Goal: Communication & Community: Answer question/provide support

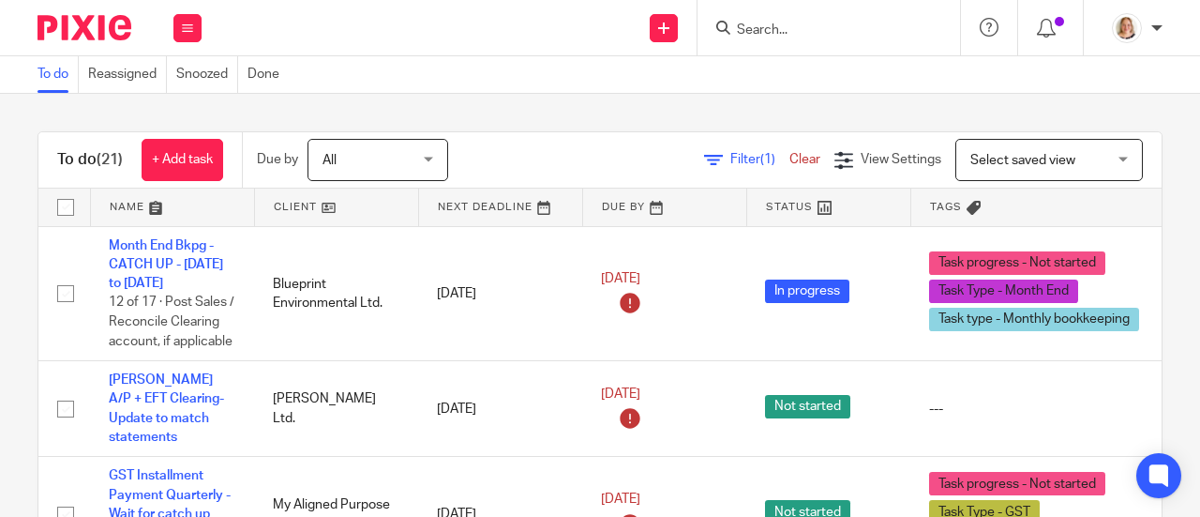
scroll to position [2179, 0]
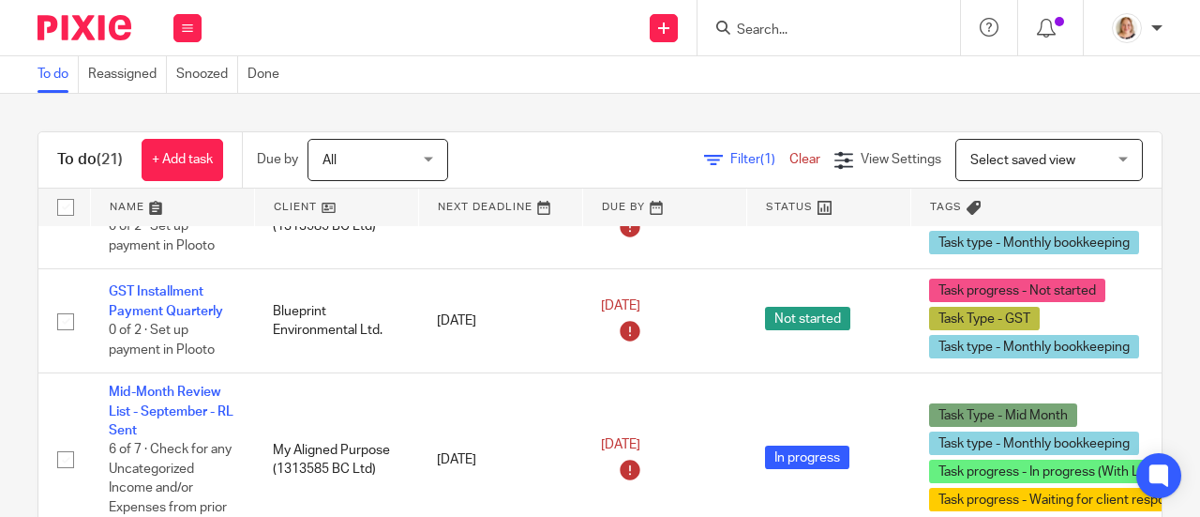
click at [785, 10] on div at bounding box center [829, 27] width 263 height 55
click at [781, 27] on input "Search" at bounding box center [819, 31] width 169 height 17
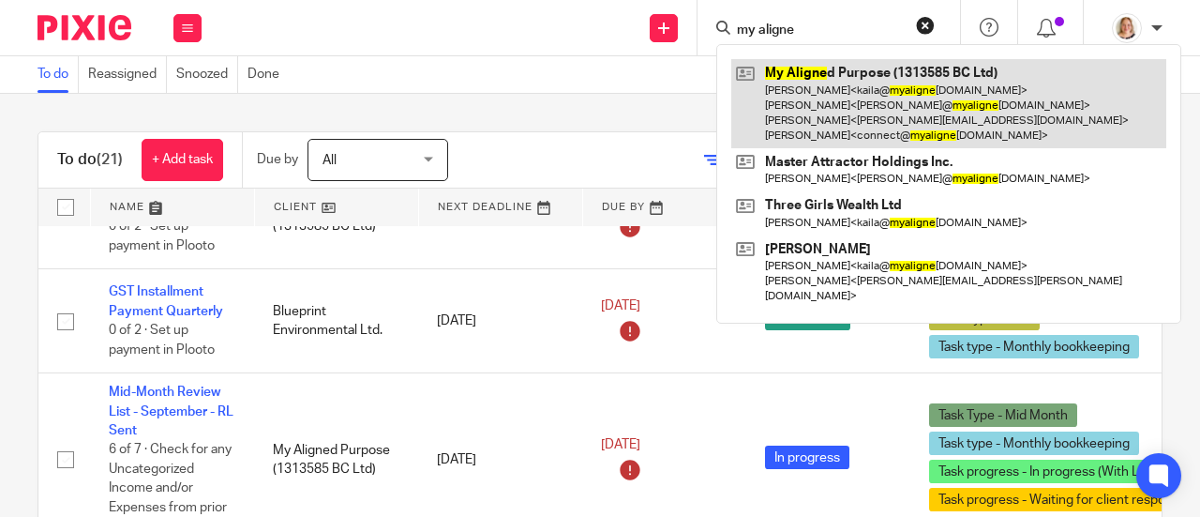
type input "my aligne"
click at [754, 97] on link at bounding box center [948, 103] width 435 height 89
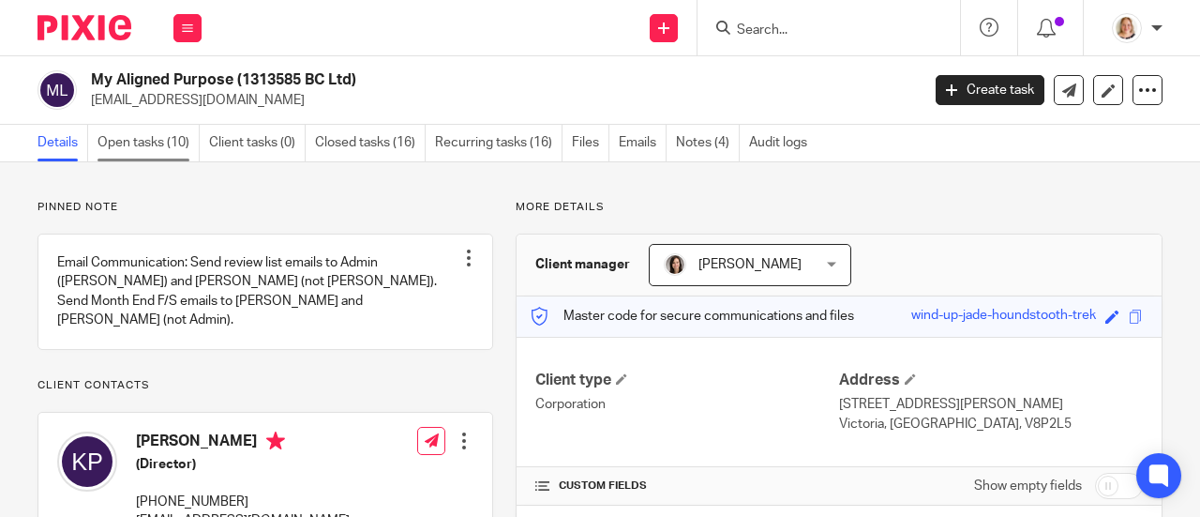
click at [132, 142] on link "Open tasks (10)" at bounding box center [149, 143] width 102 height 37
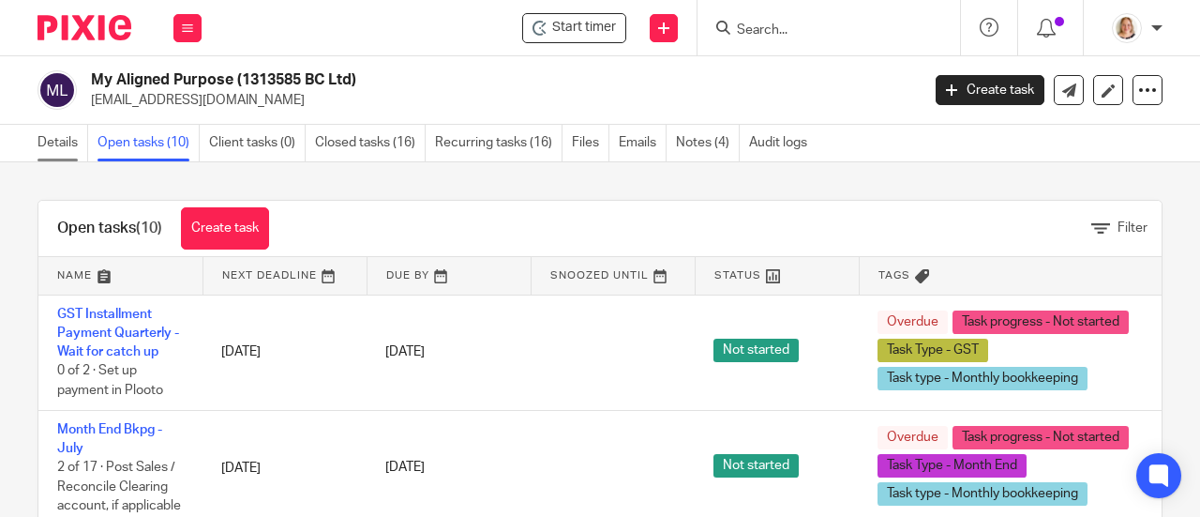
click at [44, 139] on link "Details" at bounding box center [63, 143] width 51 height 37
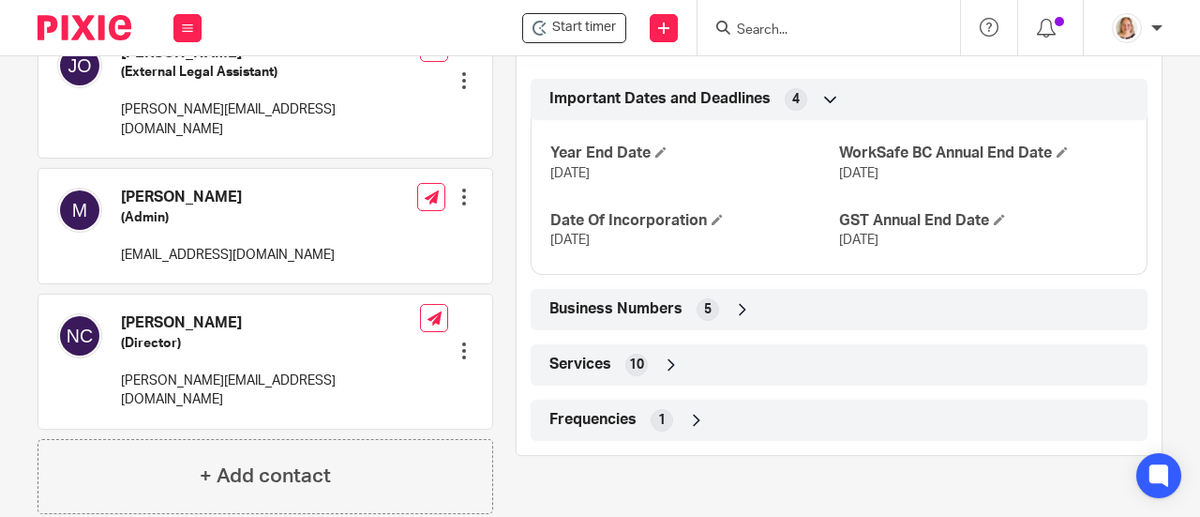
scroll to position [563, 0]
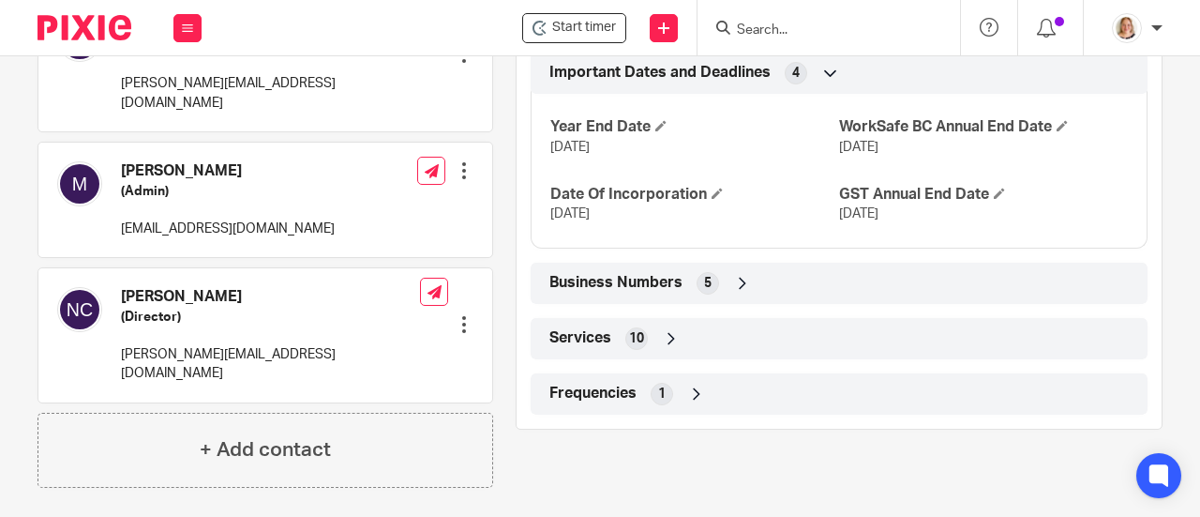
click at [661, 325] on div "Services 10" at bounding box center [839, 339] width 589 height 32
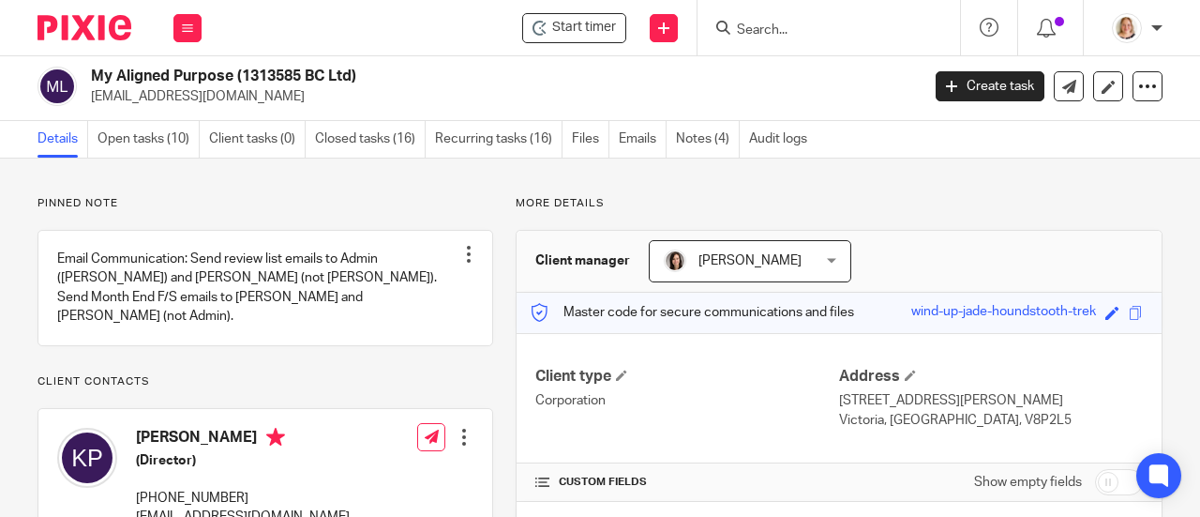
scroll to position [0, 0]
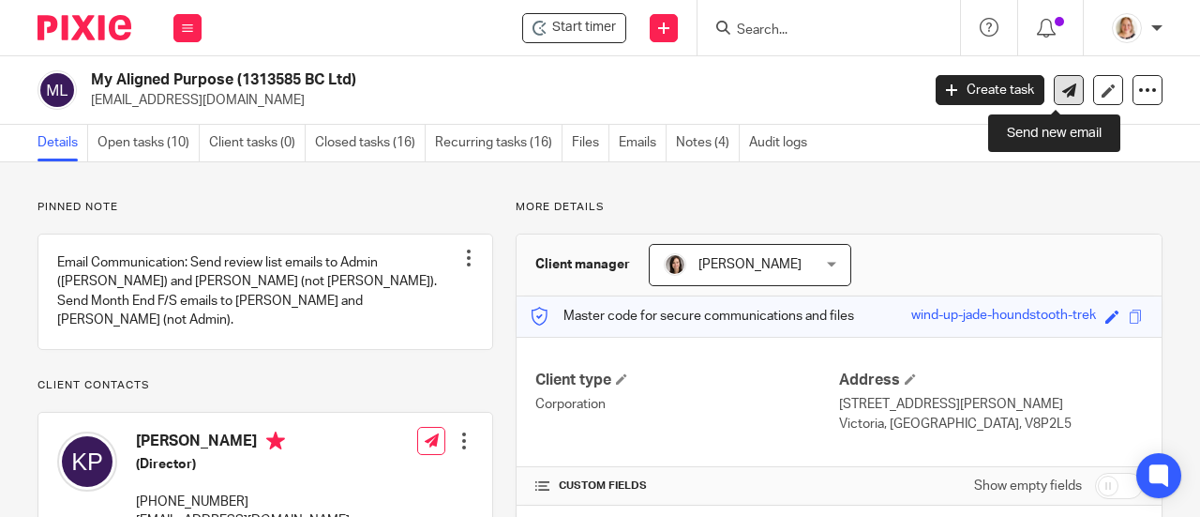
click at [1056, 80] on link at bounding box center [1069, 90] width 30 height 30
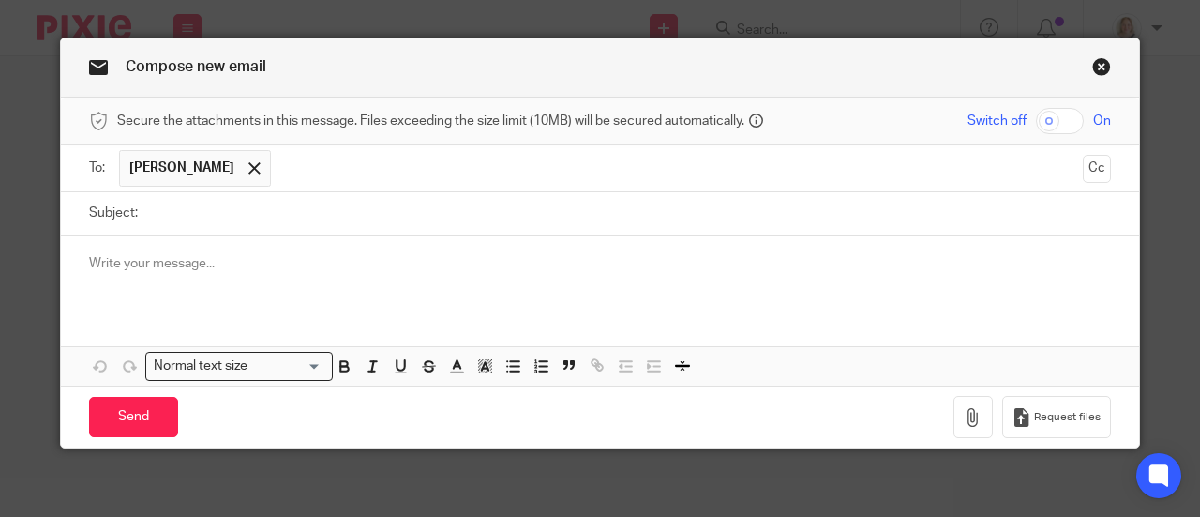
click at [269, 220] on input "Subject:" at bounding box center [629, 213] width 964 height 42
type input "WCB Payment"
click at [124, 271] on p at bounding box center [600, 263] width 1022 height 19
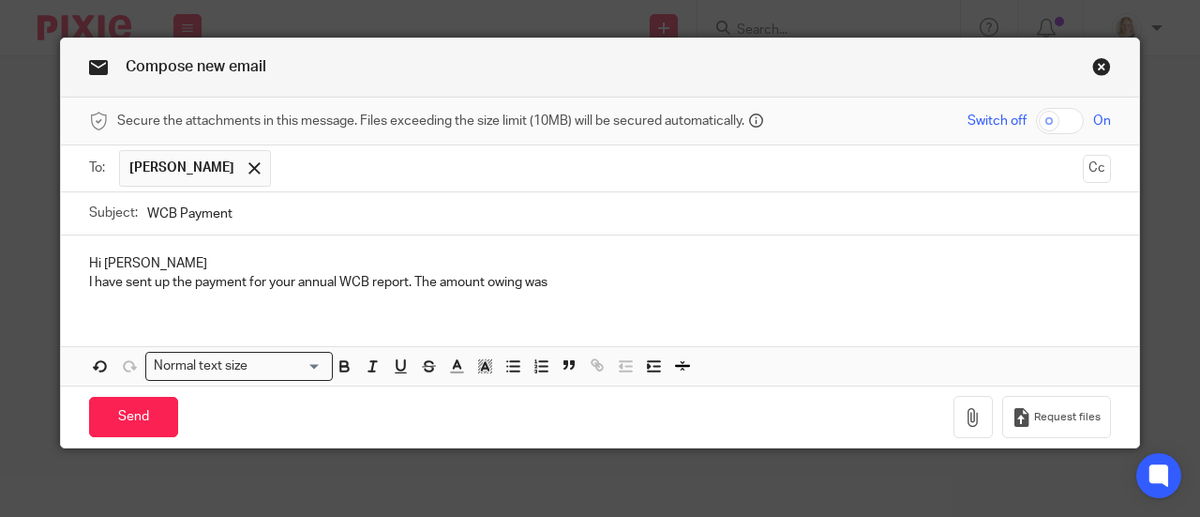
click at [570, 281] on p "I have sent up the payment for your annual WCB report. The amount owing was" at bounding box center [600, 282] width 1022 height 19
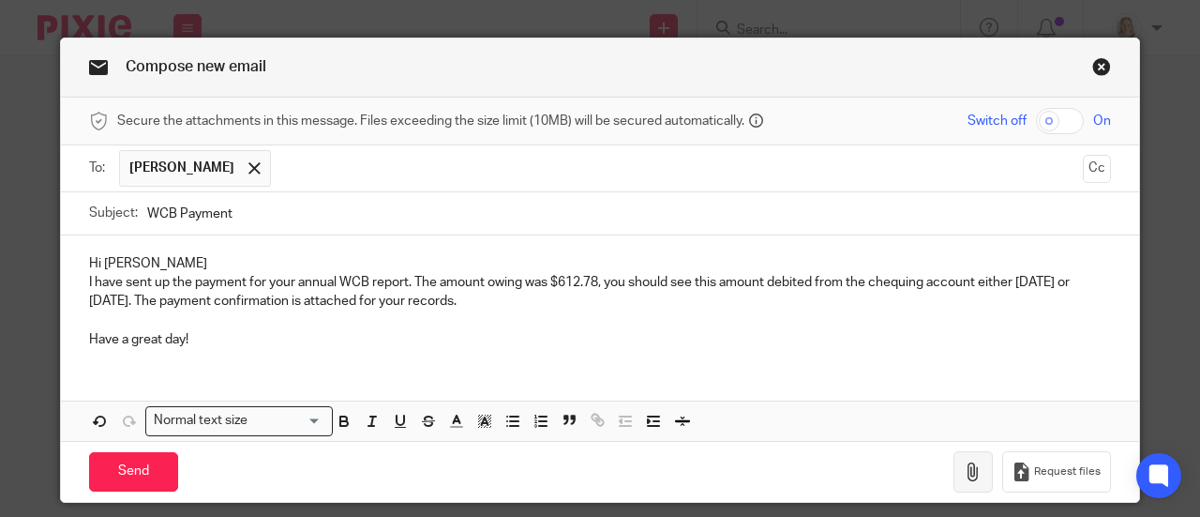
click at [971, 470] on icon "button" at bounding box center [973, 471] width 19 height 19
click at [973, 466] on icon "button" at bounding box center [973, 471] width 19 height 19
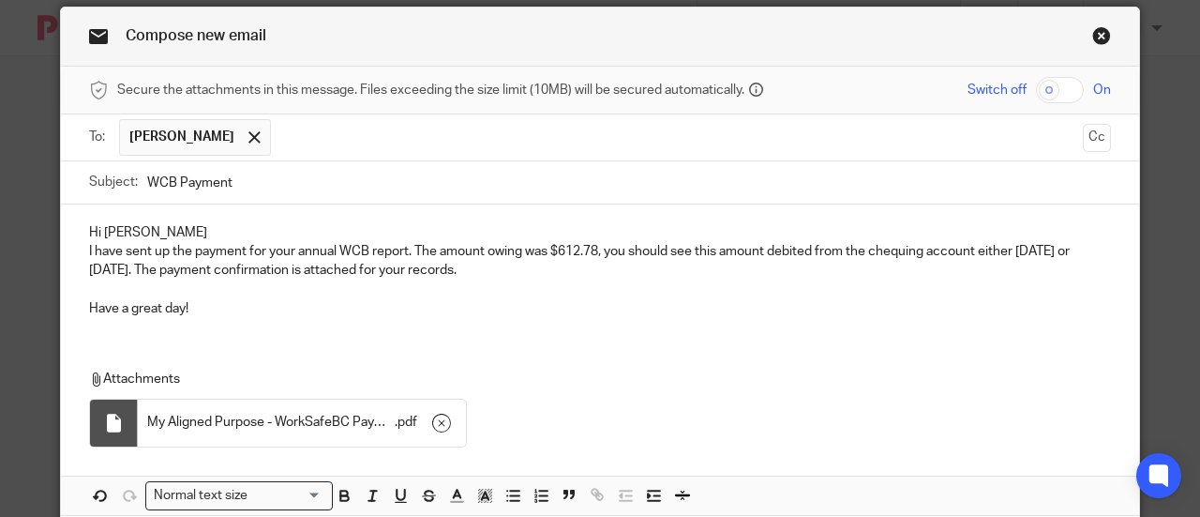
scroll to position [125, 0]
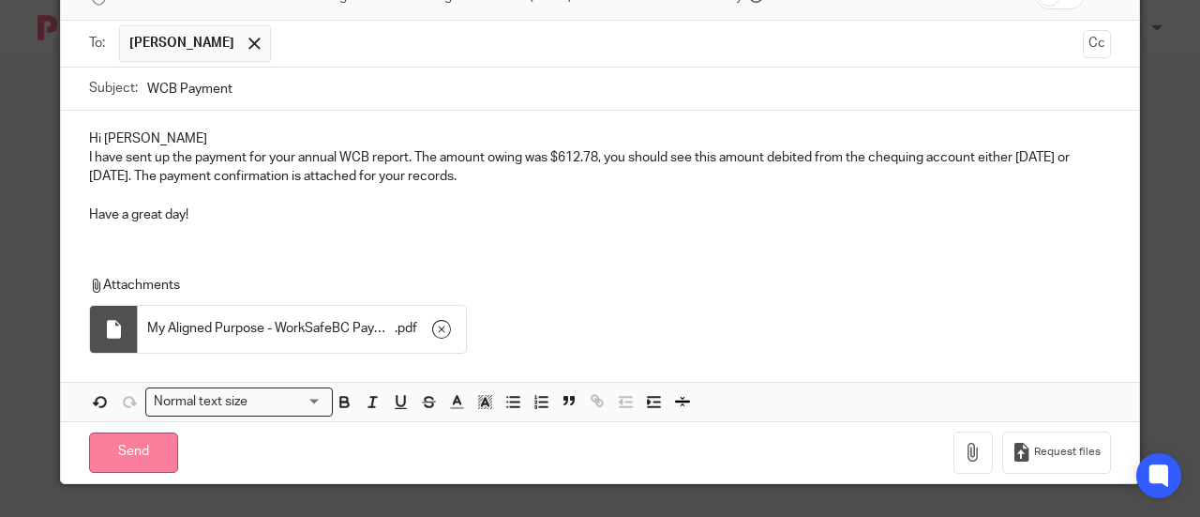
click at [141, 451] on input "Send" at bounding box center [133, 452] width 89 height 40
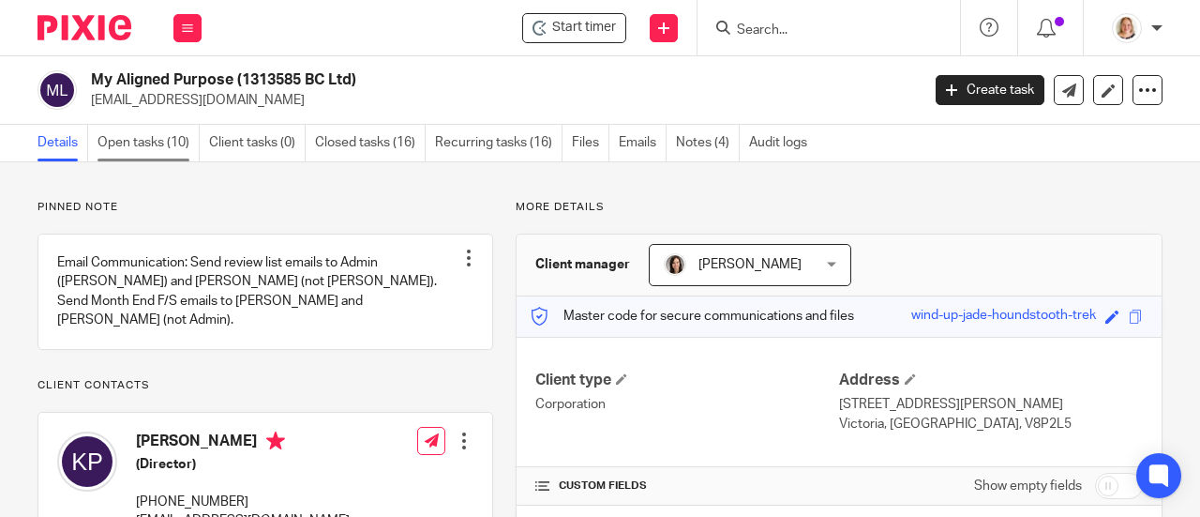
click at [147, 144] on link "Open tasks (10)" at bounding box center [149, 143] width 102 height 37
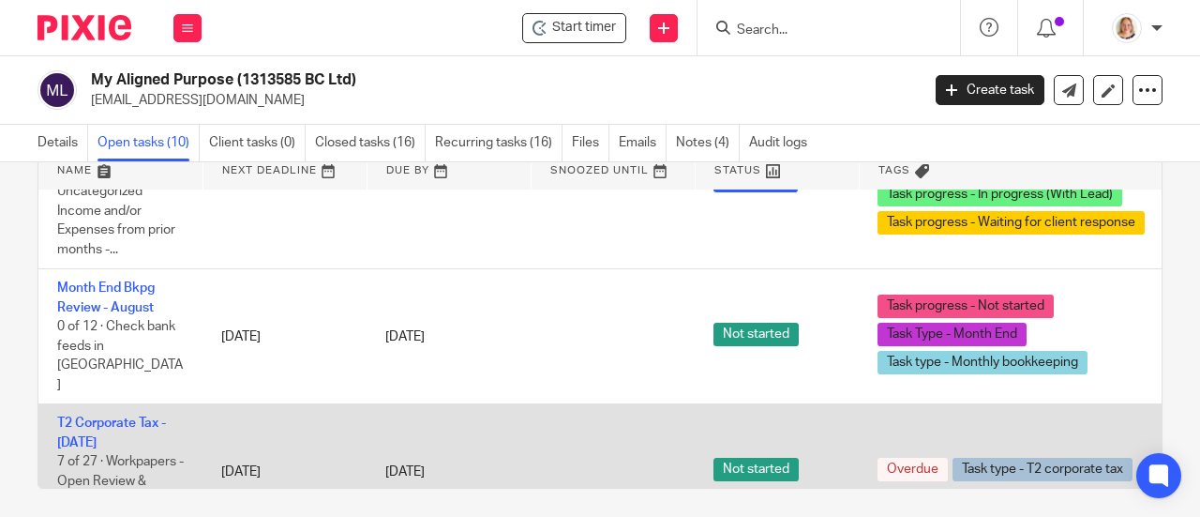
scroll to position [113, 0]
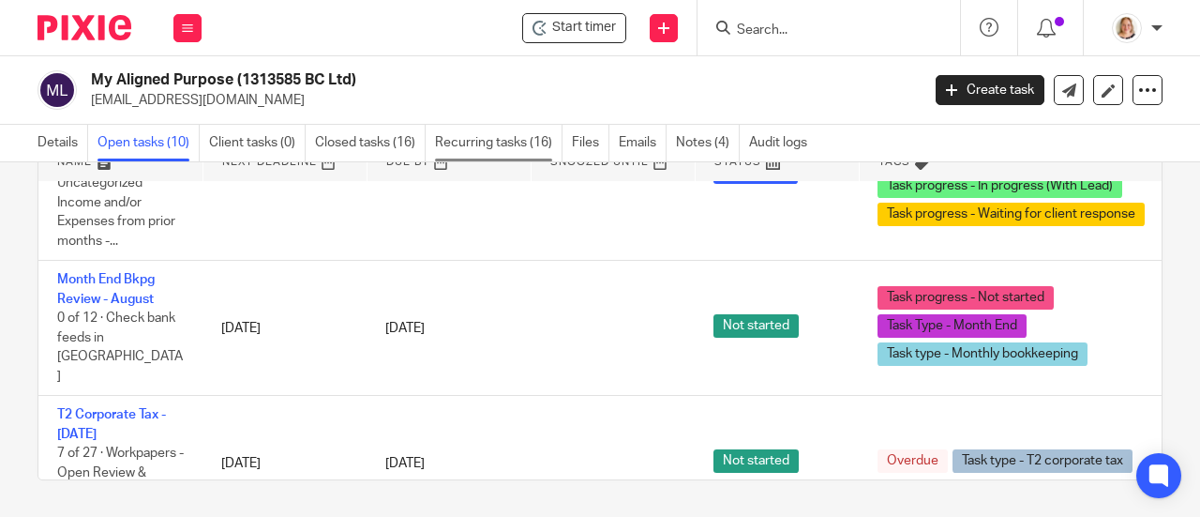
click at [486, 140] on link "Recurring tasks (16)" at bounding box center [499, 143] width 128 height 37
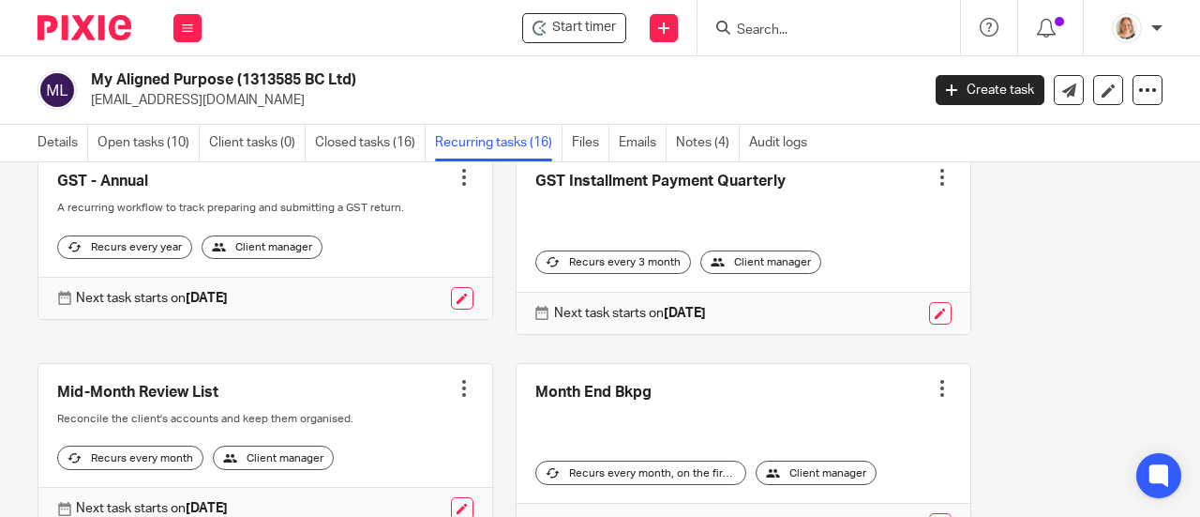
scroll to position [844, 0]
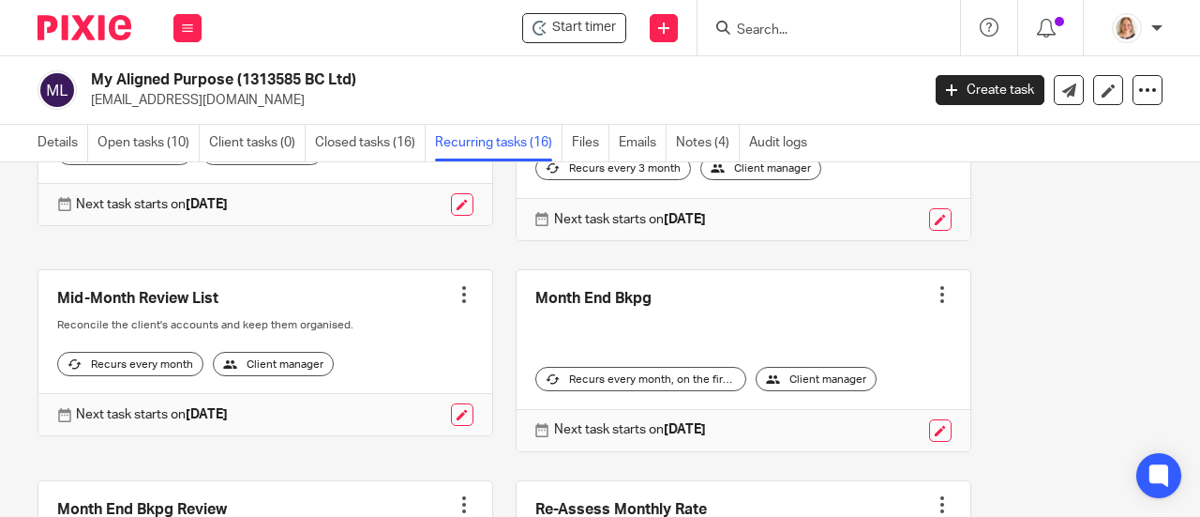
click at [816, 28] on input "Search" at bounding box center [819, 31] width 169 height 17
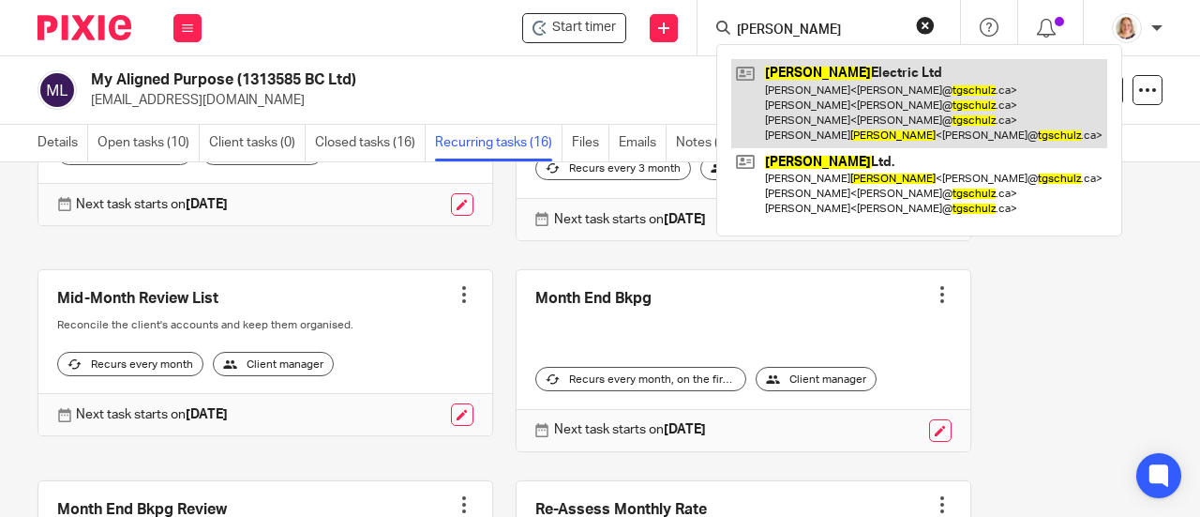
type input "[PERSON_NAME]"
click at [805, 76] on link at bounding box center [919, 103] width 376 height 89
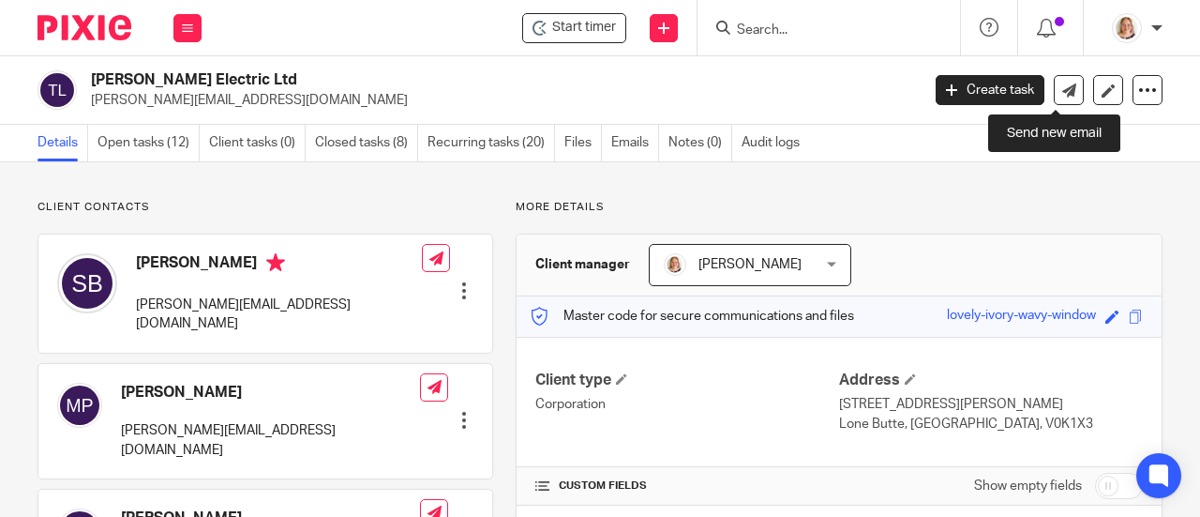
click at [1054, 98] on link at bounding box center [1069, 90] width 30 height 30
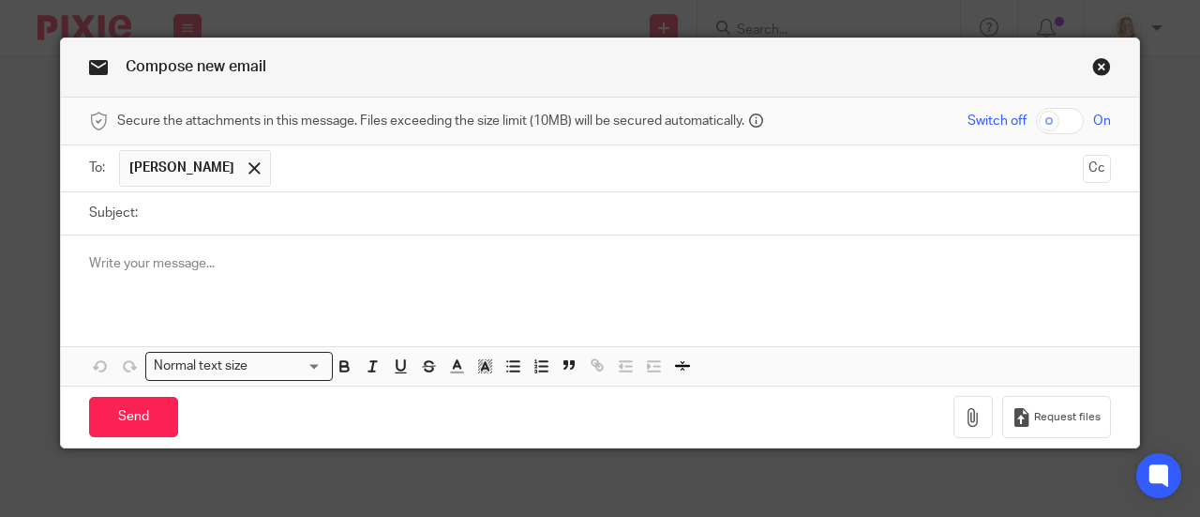
click at [290, 217] on input "Subject:" at bounding box center [629, 213] width 964 height 42
type input "HubDoc Tagging"
click at [219, 259] on p at bounding box center [600, 263] width 1022 height 19
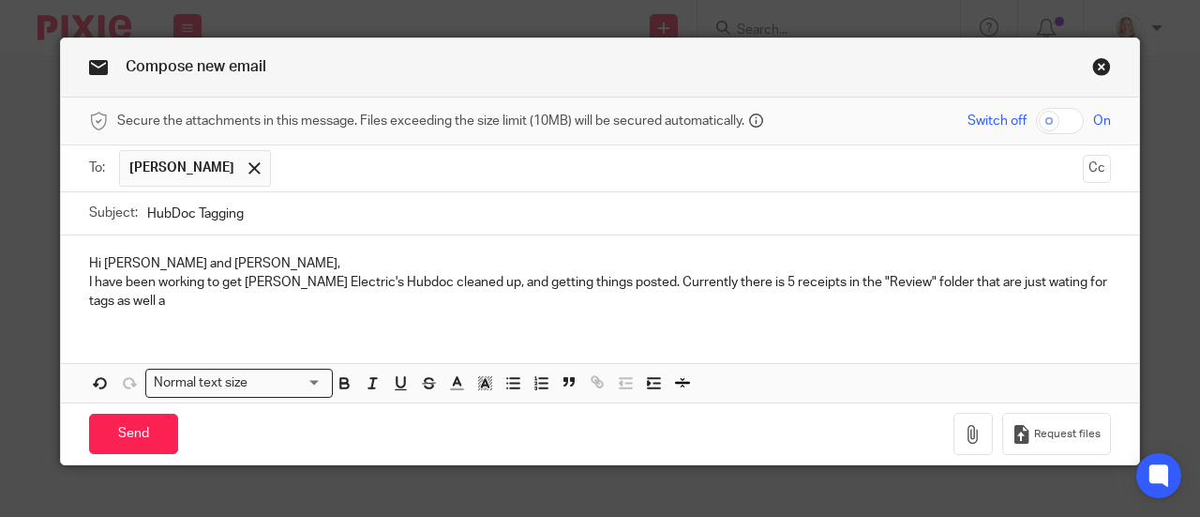
click at [1016, 279] on p "I have been working to get [PERSON_NAME] Electric's Hubdoc cleaned up, and gett…" at bounding box center [600, 292] width 1022 height 38
click at [1052, 300] on p "I have been working to get [PERSON_NAME] Electric's Hubdoc cleaned up, and gett…" at bounding box center [600, 292] width 1022 height 38
click at [261, 307] on p "I have been working to get [PERSON_NAME] Electric's Hubdoc cleaned up, and gett…" at bounding box center [600, 292] width 1022 height 38
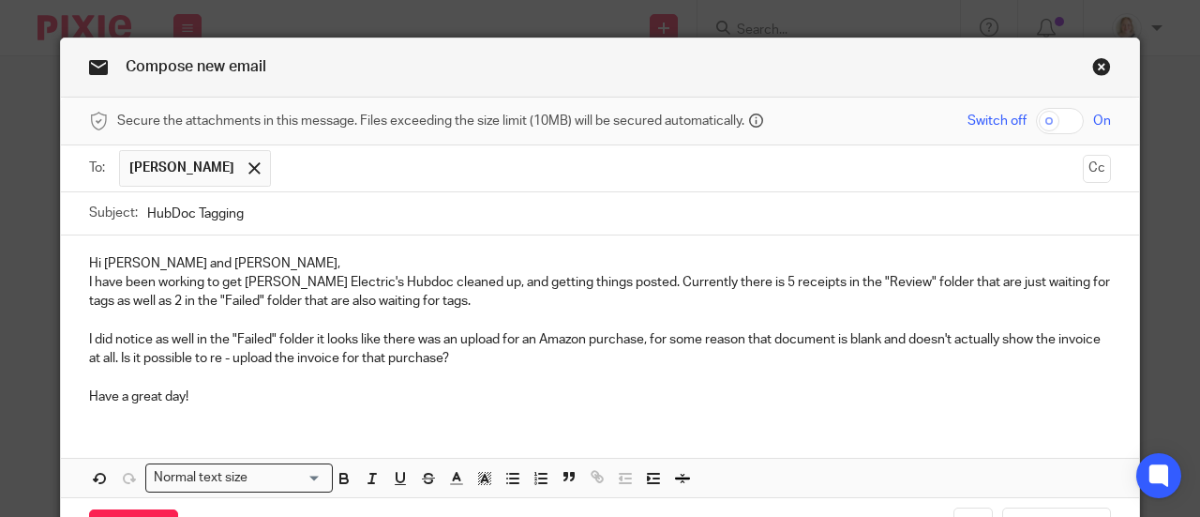
click at [255, 266] on p "Hi [PERSON_NAME] and [PERSON_NAME]," at bounding box center [600, 263] width 1022 height 19
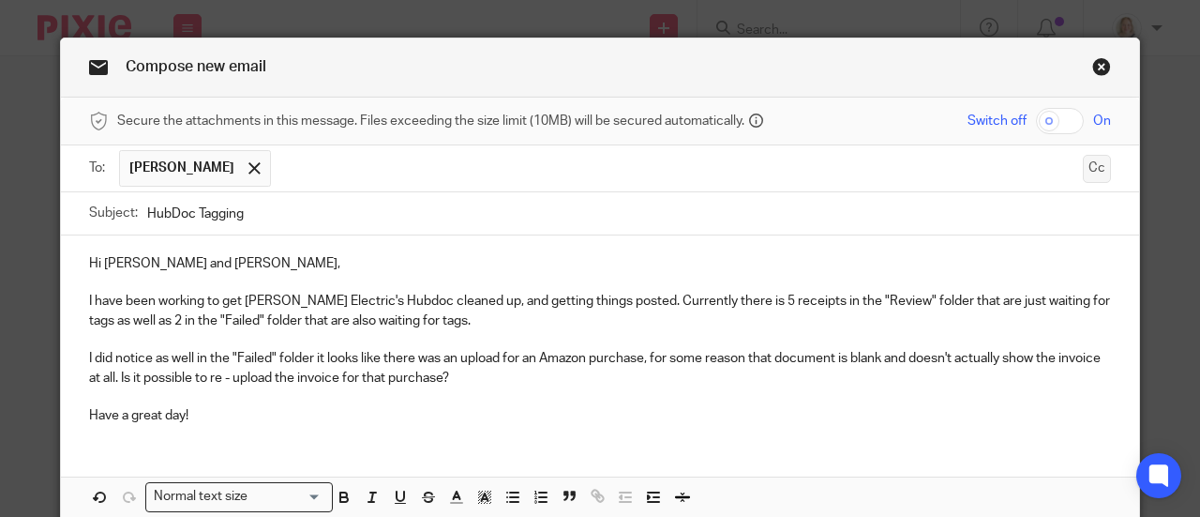
click at [1089, 160] on button "Cc" at bounding box center [1097, 169] width 28 height 28
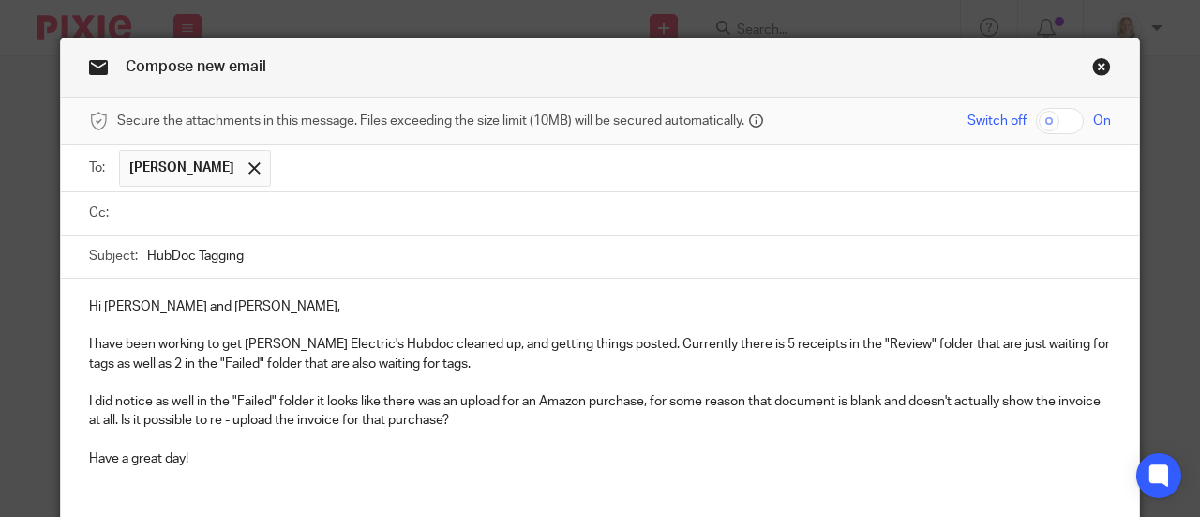
click at [141, 217] on input "text" at bounding box center [614, 214] width 980 height 22
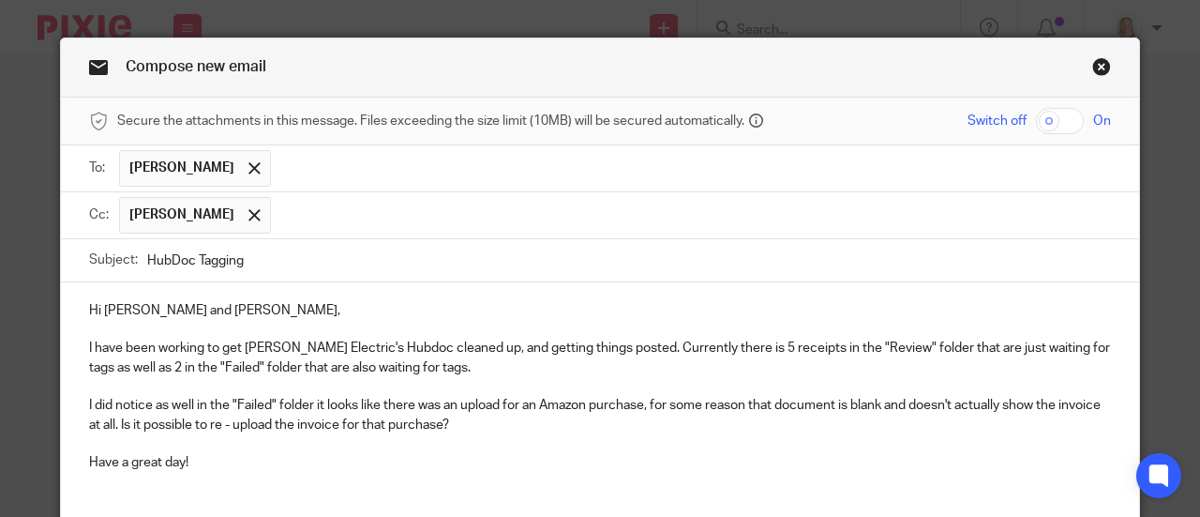
click at [212, 310] on p "Hi Shaun and Monique," at bounding box center [600, 310] width 1022 height 19
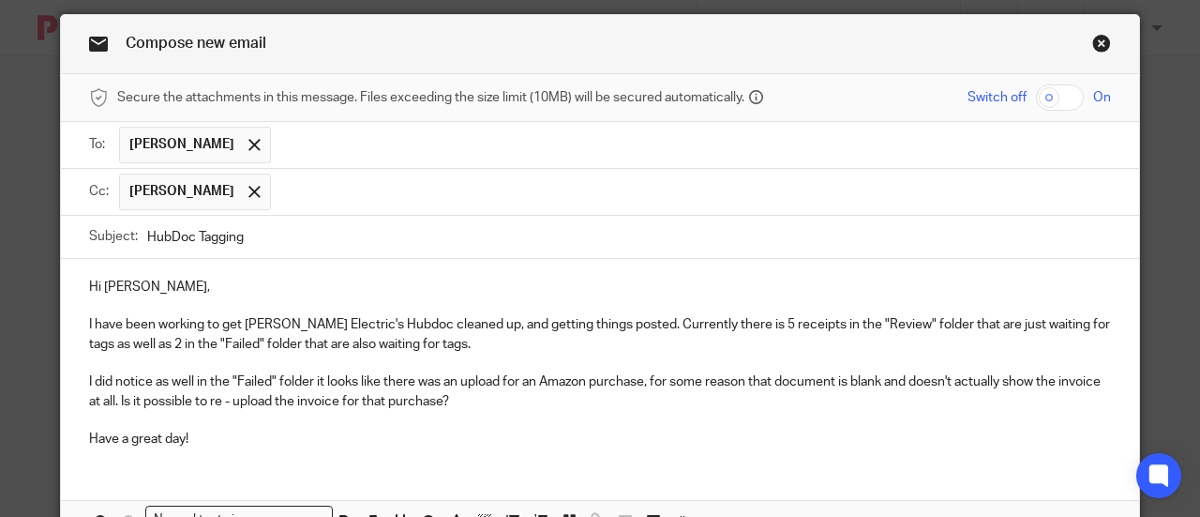
scroll to position [94, 0]
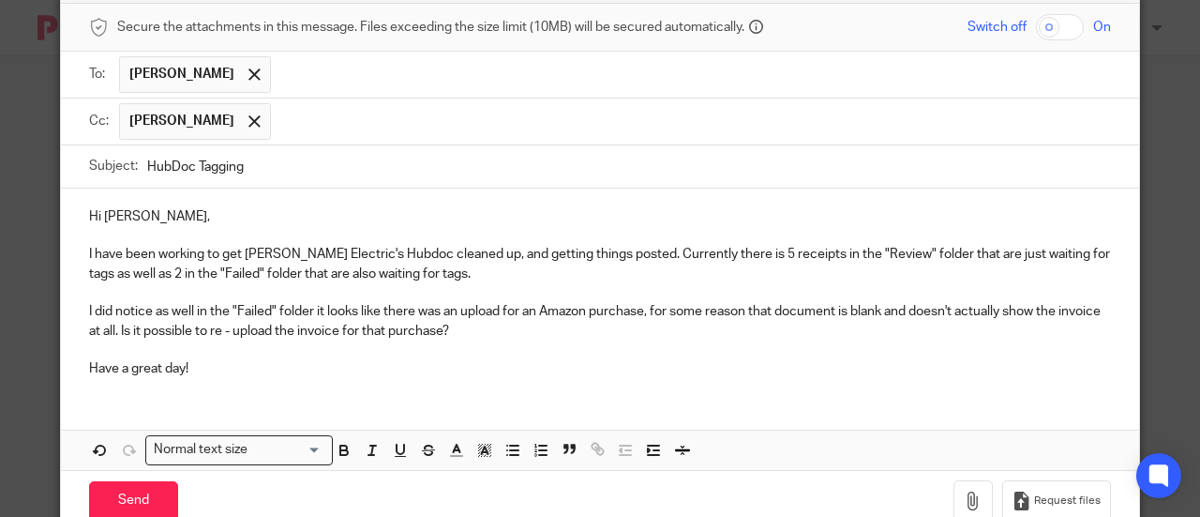
click at [474, 337] on p "I did notice as well in the "Failed" folder it looks like there was an upload f…" at bounding box center [600, 321] width 1022 height 38
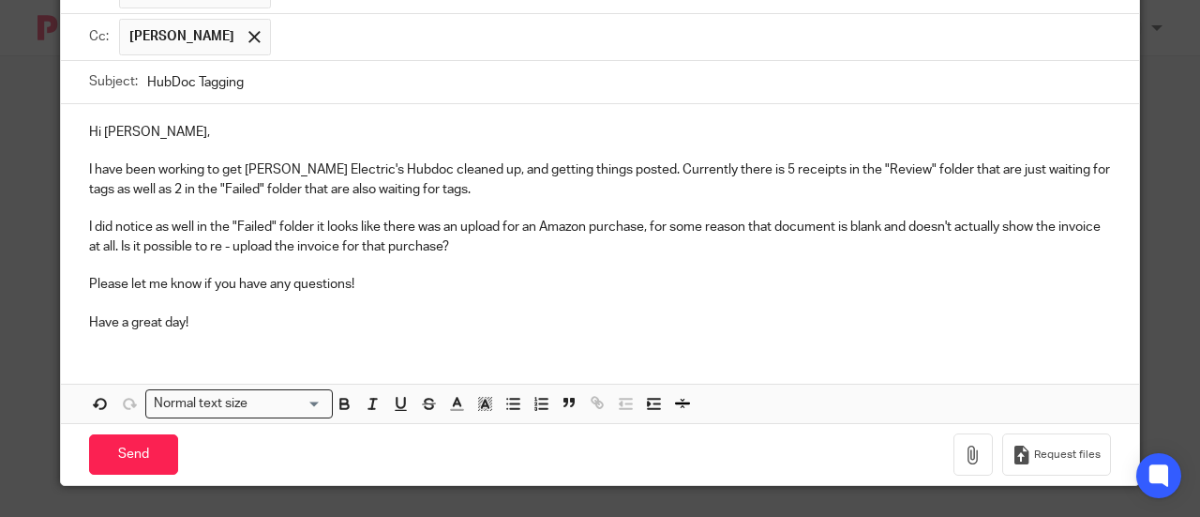
scroll to position [180, 0]
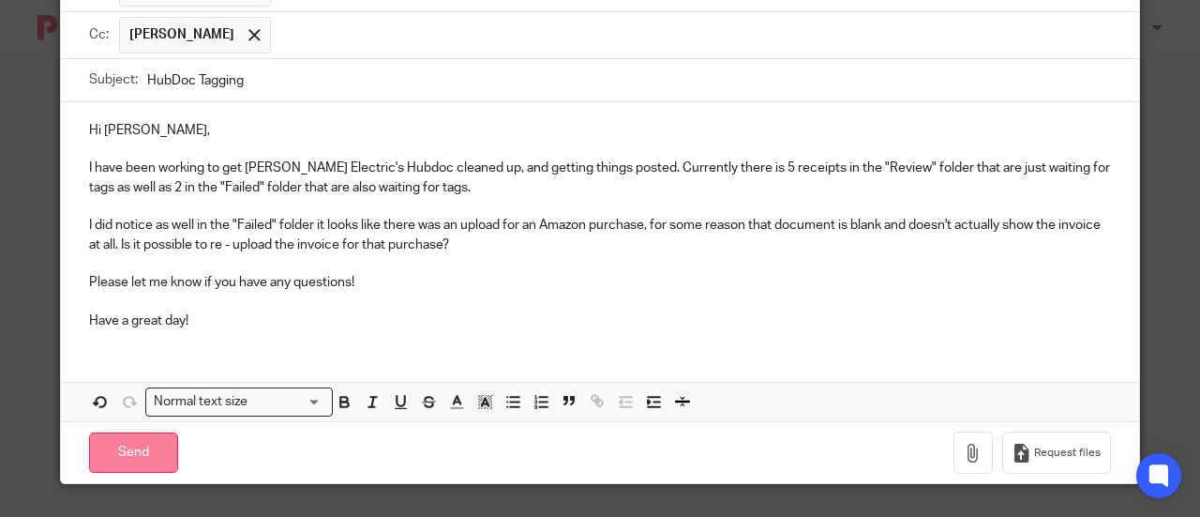
click at [128, 451] on input "Send" at bounding box center [133, 452] width 89 height 40
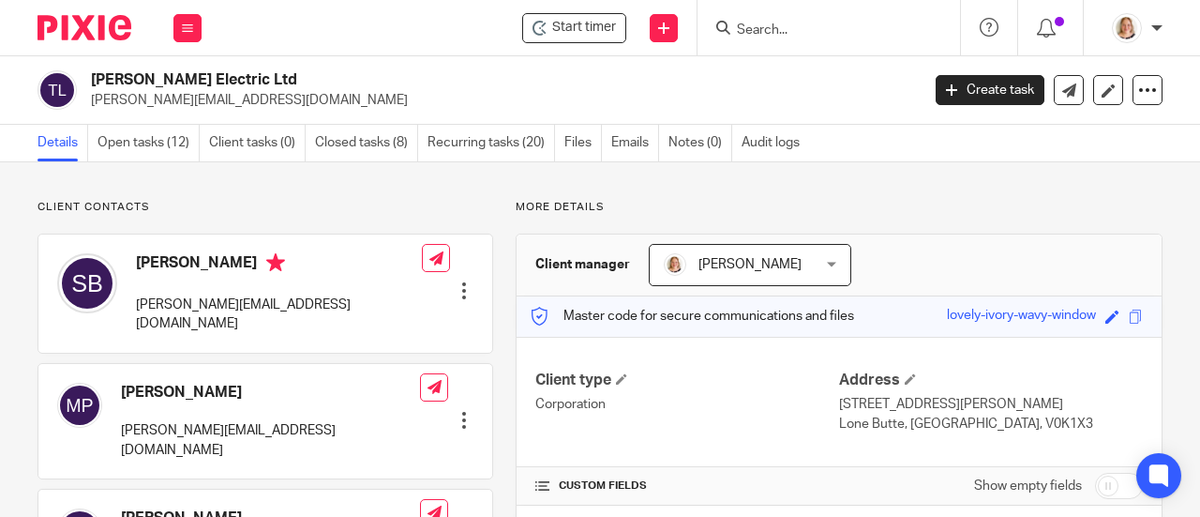
click at [812, 23] on input "Search" at bounding box center [819, 31] width 169 height 17
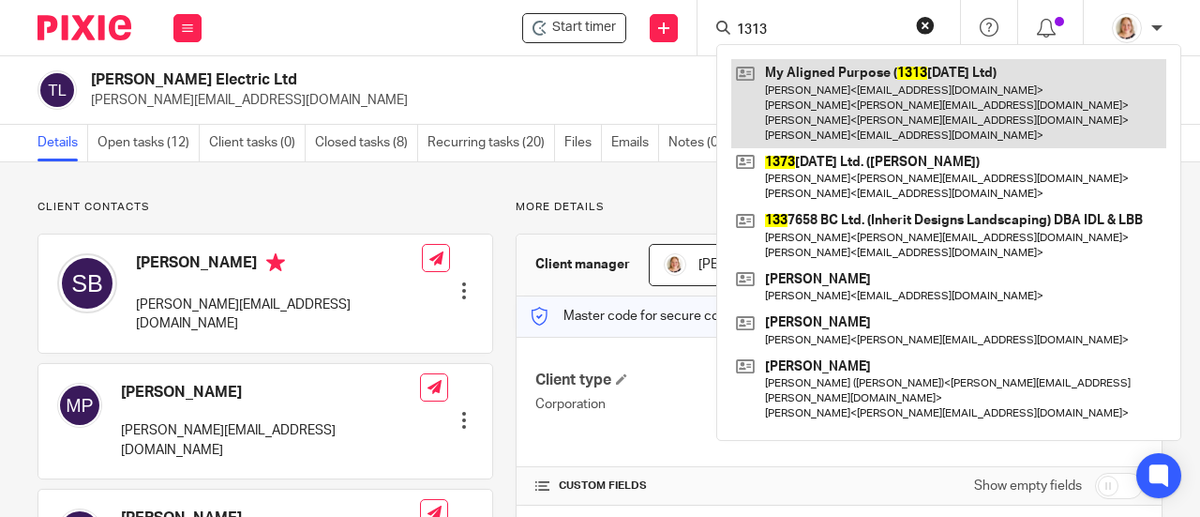
type input "1313"
click at [806, 98] on link at bounding box center [948, 103] width 435 height 89
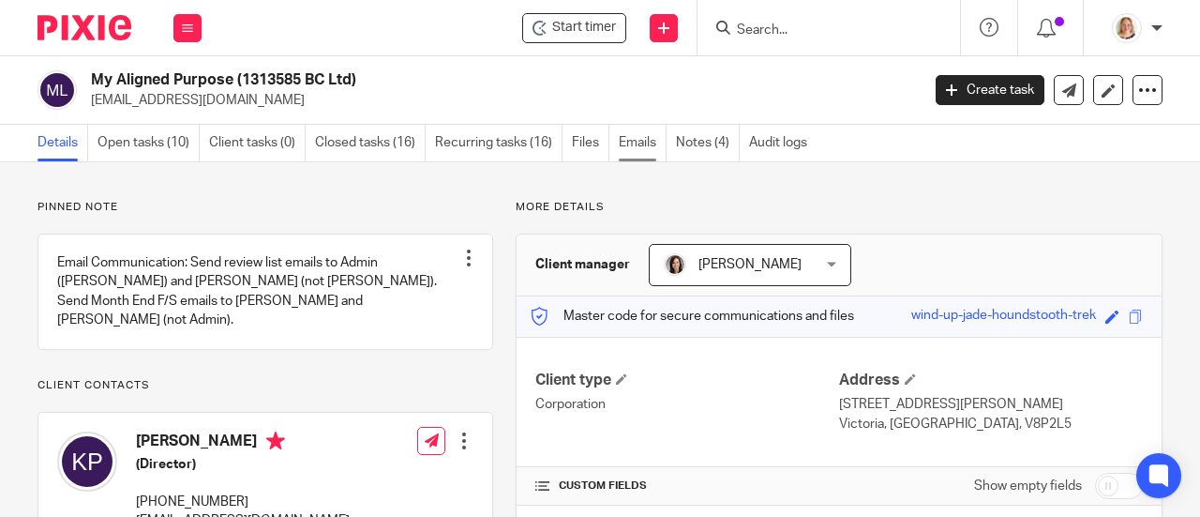
click at [641, 140] on link "Emails" at bounding box center [643, 143] width 48 height 37
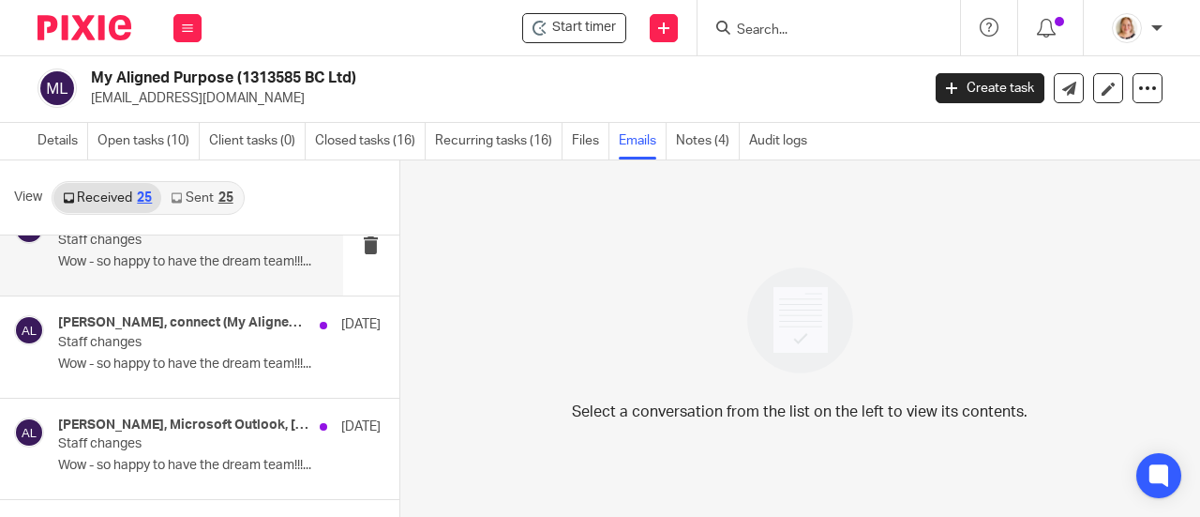
scroll to position [375, 0]
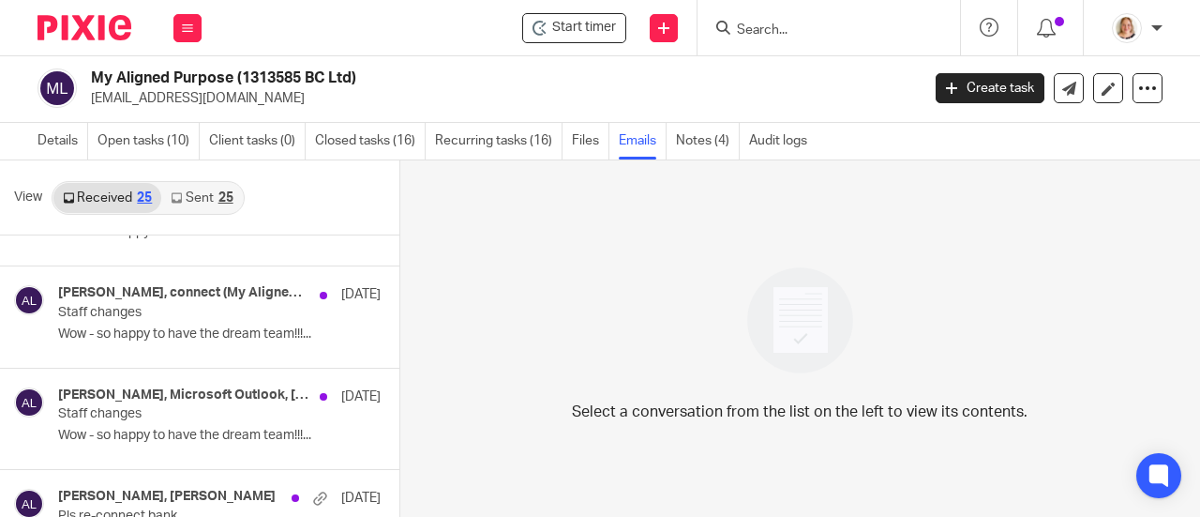
click at [231, 198] on div "25" at bounding box center [225, 197] width 15 height 13
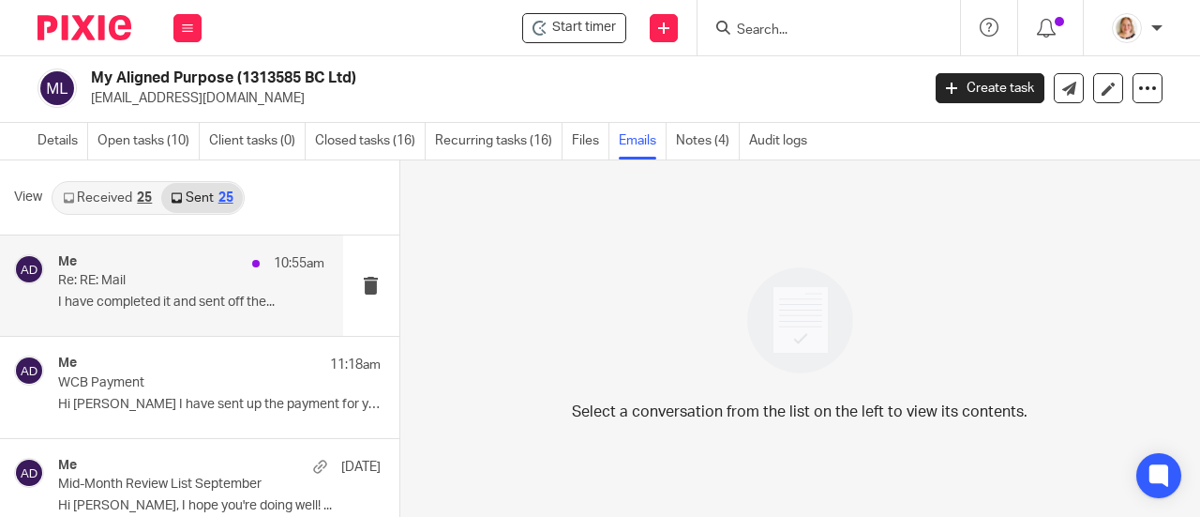
scroll to position [94, 0]
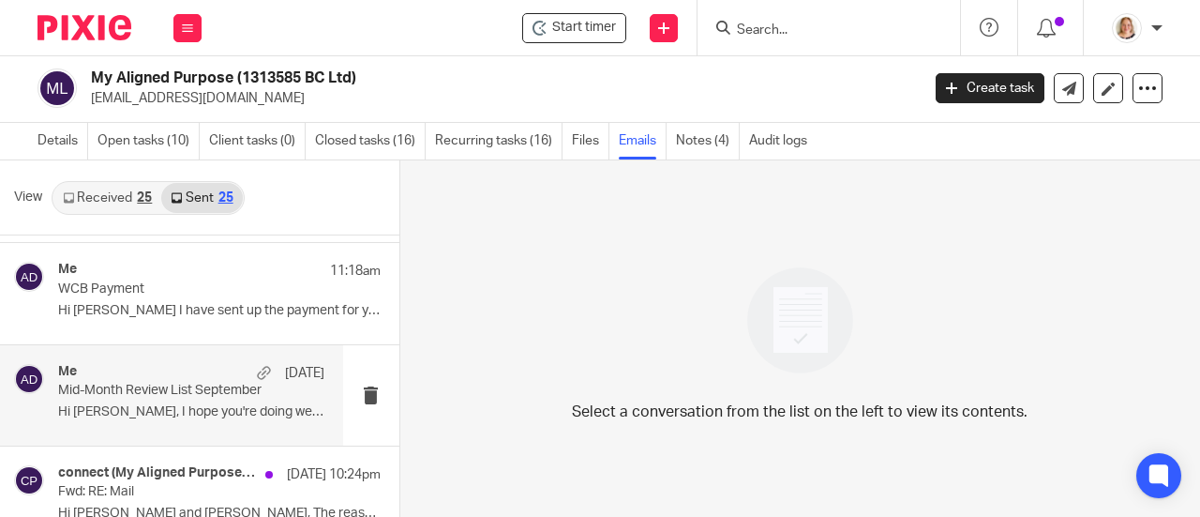
click at [186, 374] on div "Me [DATE]" at bounding box center [191, 373] width 266 height 19
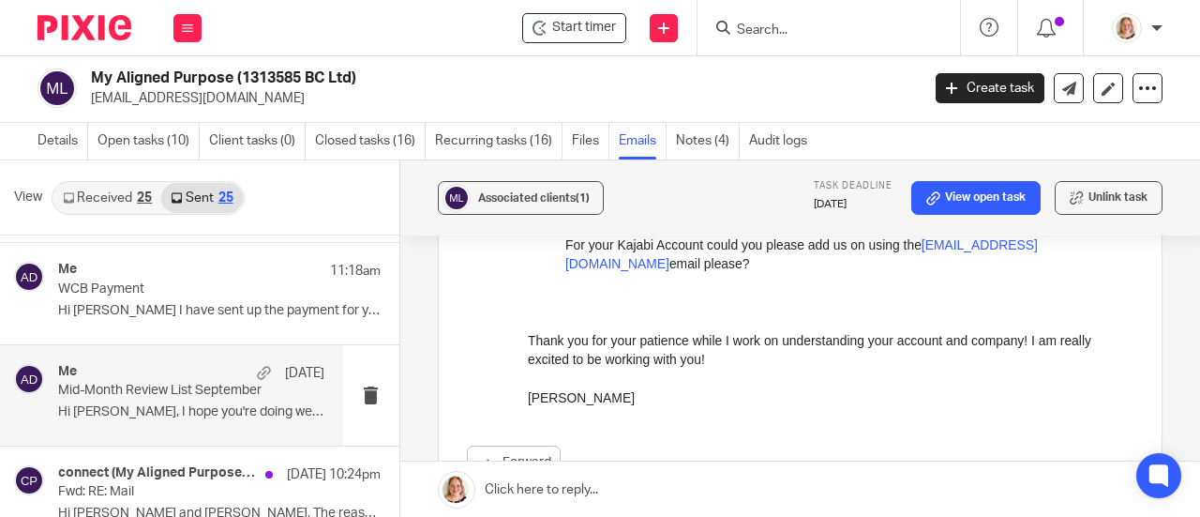
scroll to position [1594, 0]
